Goal: Find contact information: Find contact information

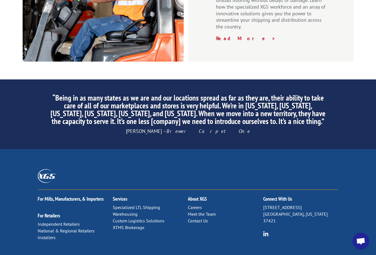
scroll to position [847, 0]
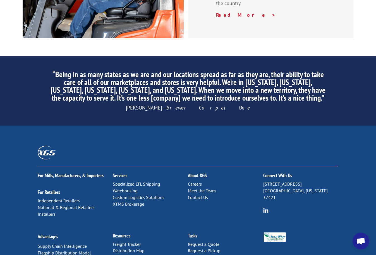
click at [275, 173] on h2 "Connect With Us" at bounding box center [300, 177] width 75 height 8
click at [276, 181] on p "6137 Shallowford Rd Chattanooga, Tennessee 37421" at bounding box center [300, 191] width 75 height 20
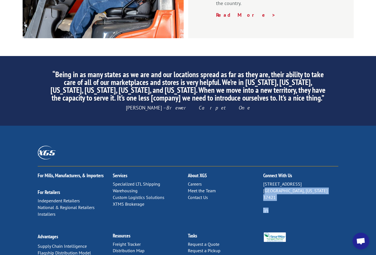
click at [276, 181] on p "6137 Shallowford Rd Chattanooga, Tennessee 37421" at bounding box center [300, 191] width 75 height 20
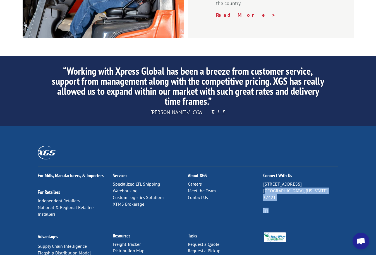
click at [200, 195] on link "Contact Us" at bounding box center [198, 198] width 20 height 6
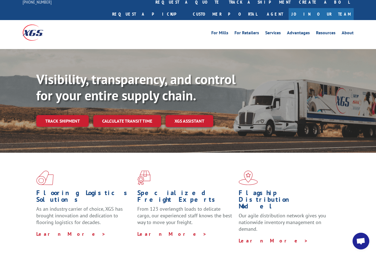
scroll to position [0, 0]
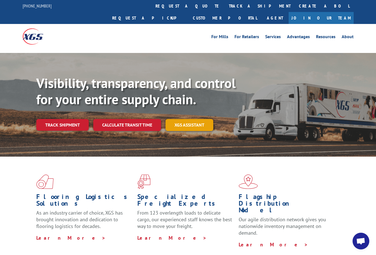
click at [181, 119] on link "XGS ASSISTANT" at bounding box center [189, 125] width 48 height 12
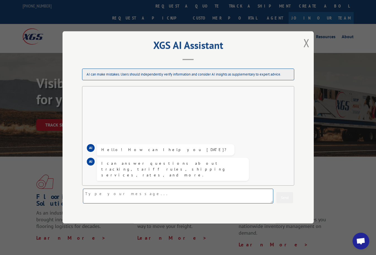
click at [137, 200] on textarea at bounding box center [178, 196] width 190 height 15
type textarea "Customer service number please"
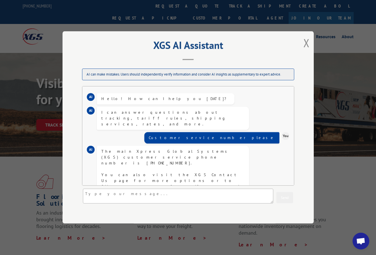
click at [30, 11] on div "XGS AI Assistant AI can make mistakes. Users should independently verify inform…" at bounding box center [188, 127] width 376 height 255
click at [308, 45] on button "Close modal" at bounding box center [306, 42] width 6 height 15
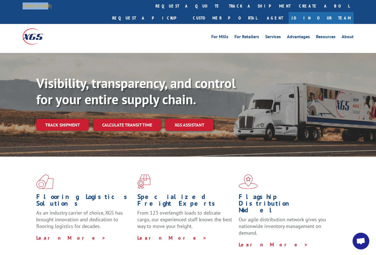
drag, startPoint x: 52, startPoint y: 5, endPoint x: 23, endPoint y: 7, distance: 29.3
click at [23, 7] on div "844-947-7447 request a quote track a shipment Create a BOL Request a pickup Cus…" at bounding box center [188, 12] width 331 height 24
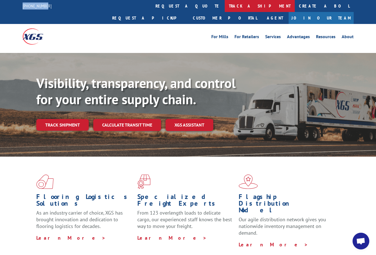
copy link "[PHONE_NUMBER]"
